Goal: Check status: Check status

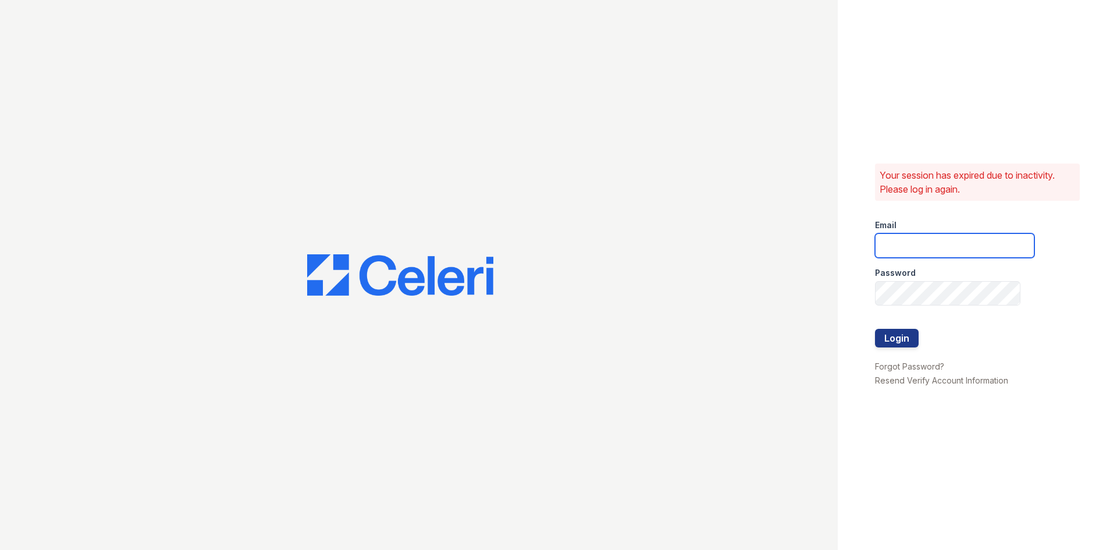
click at [920, 240] on input "email" at bounding box center [954, 245] width 159 height 24
type input "renewatthegreens@trinity-pm.com"
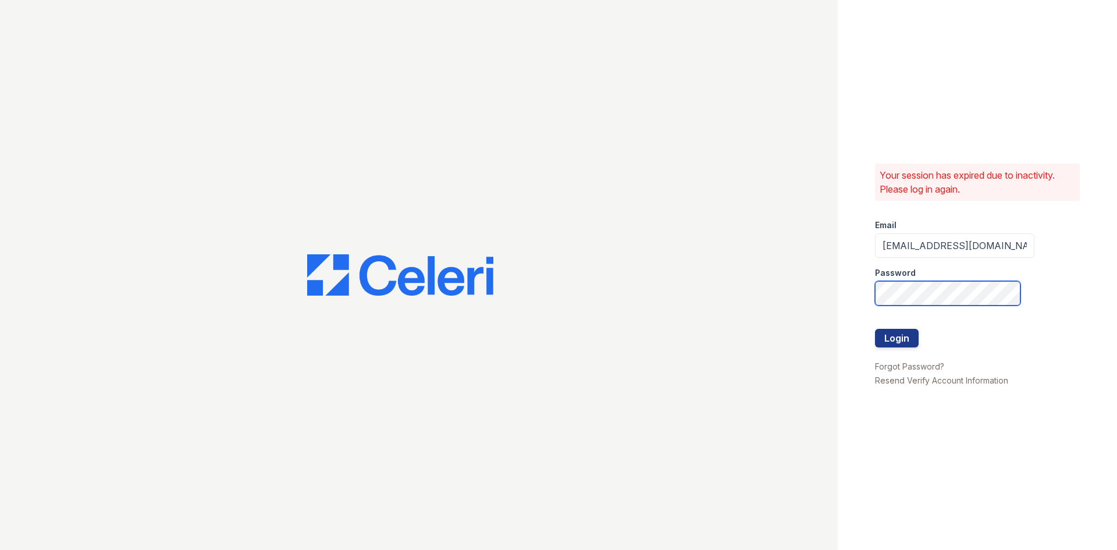
click at [875, 329] on button "Login" at bounding box center [897, 338] width 44 height 19
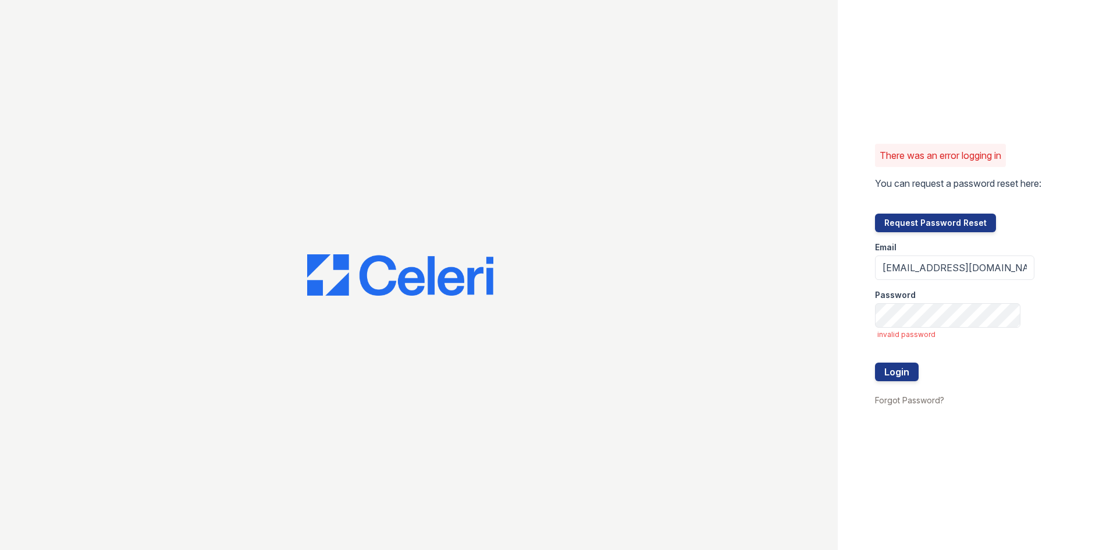
click at [975, 330] on span "invalid password" at bounding box center [955, 334] width 157 height 9
click at [875, 362] on button "Login" at bounding box center [897, 371] width 44 height 19
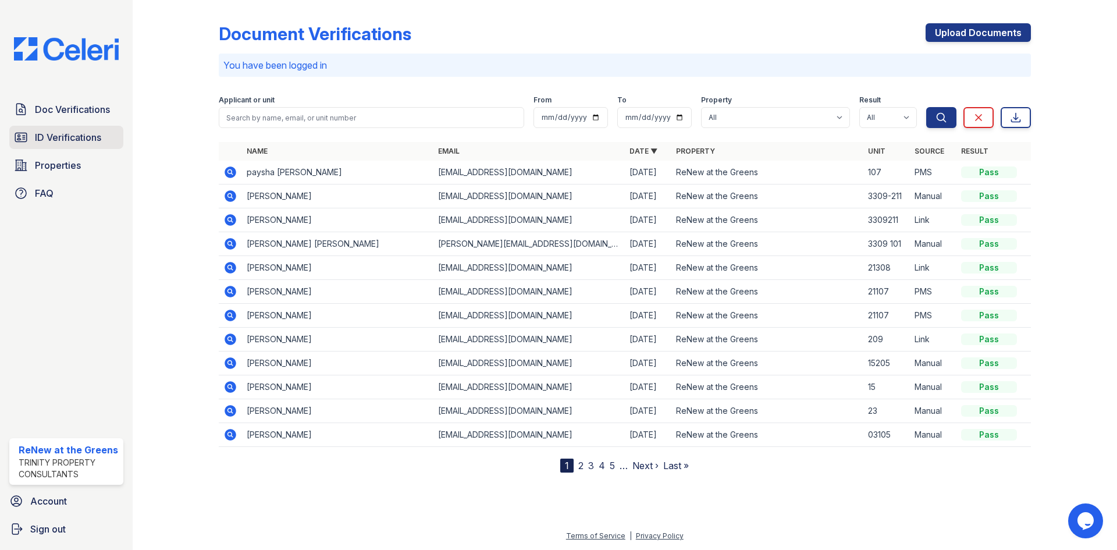
click at [65, 141] on span "ID Verifications" at bounding box center [68, 137] width 66 height 14
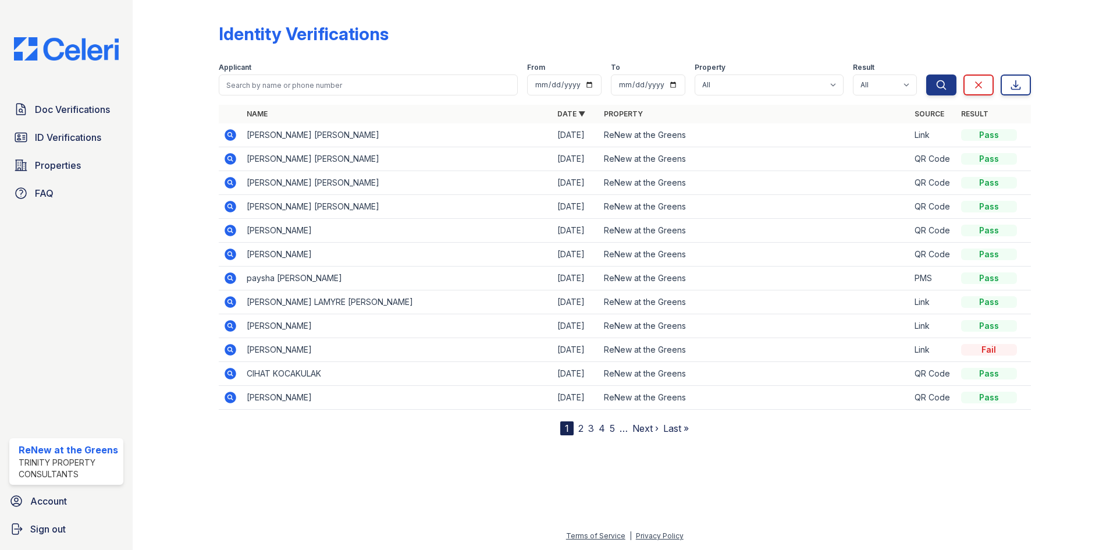
click at [231, 137] on icon at bounding box center [230, 135] width 14 height 14
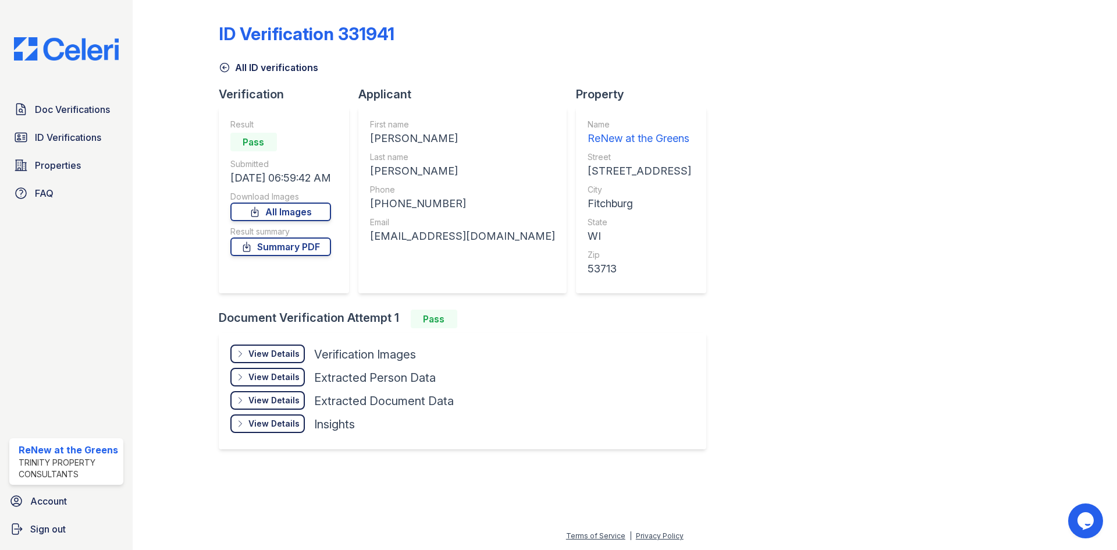
click at [277, 354] on div "View Details" at bounding box center [273, 354] width 51 height 12
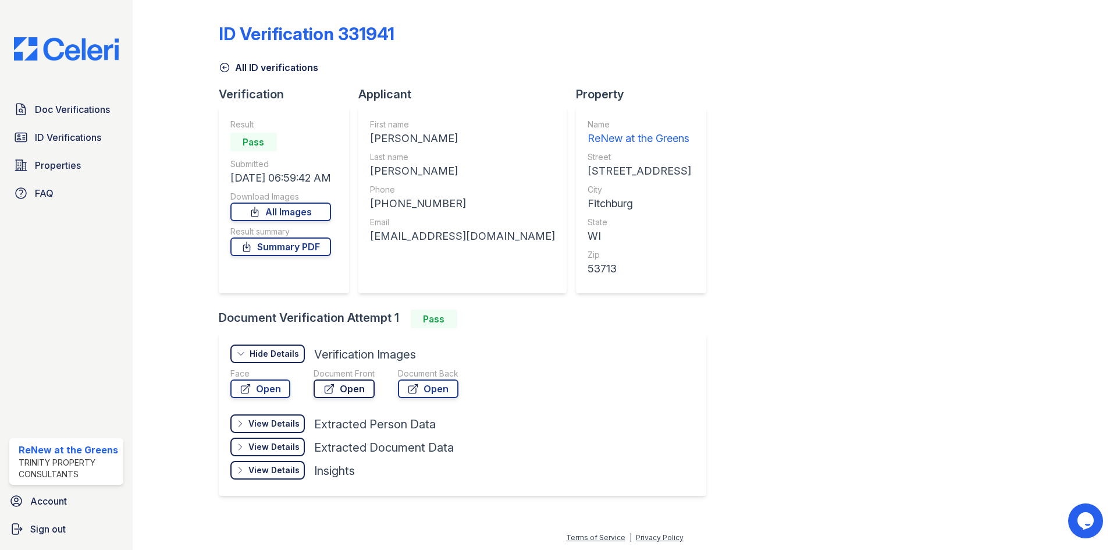
click at [335, 390] on link "Open" at bounding box center [343, 388] width 61 height 19
